Goal: Find specific page/section: Locate item on page

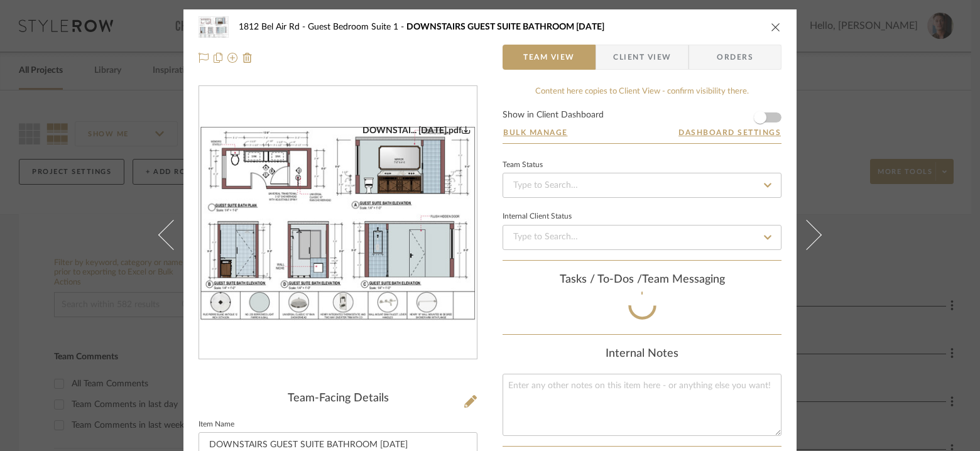
scroll to position [100, 0]
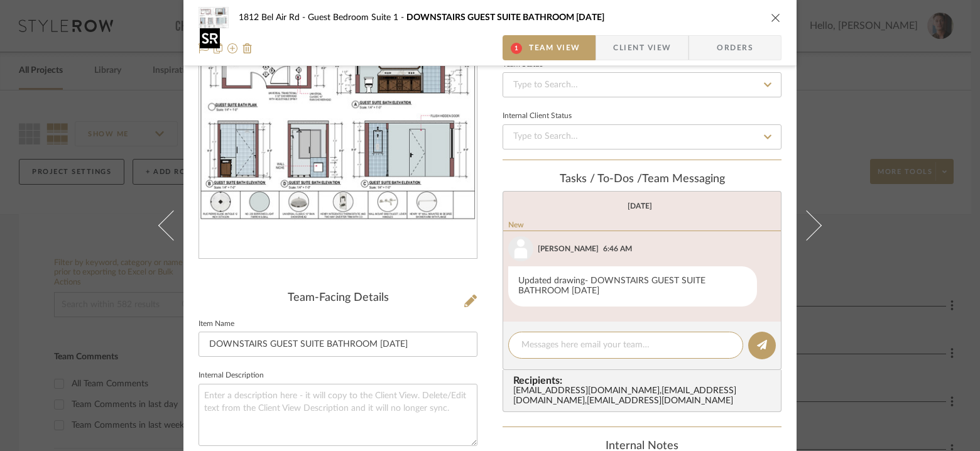
click at [412, 168] on img "0" at bounding box center [338, 122] width 278 height 196
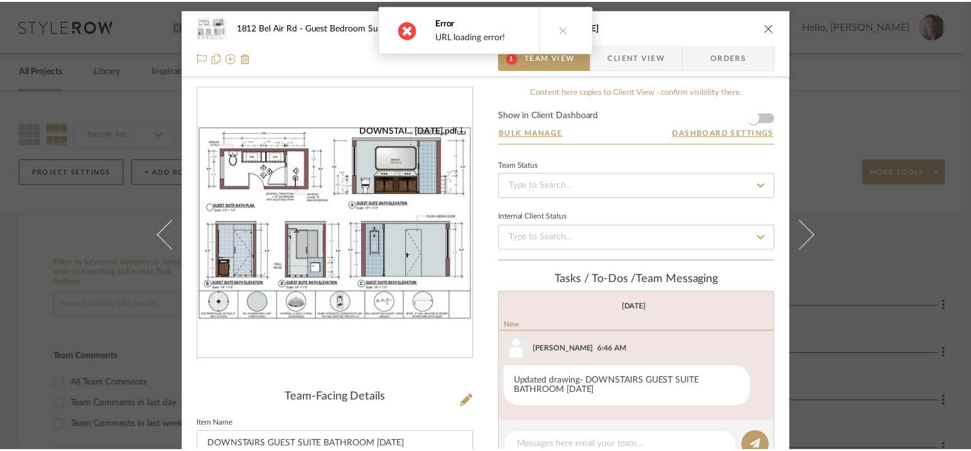
scroll to position [1, 0]
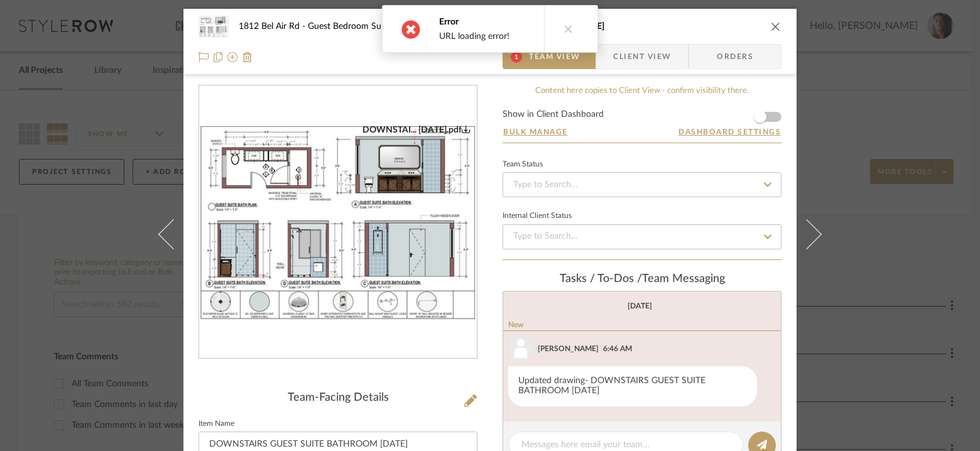
click at [568, 33] on button at bounding box center [568, 29] width 48 height 46
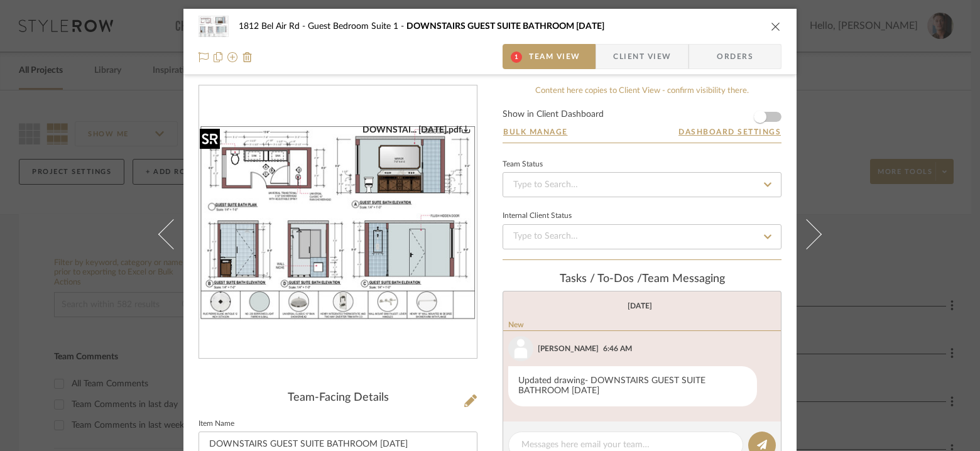
click at [330, 163] on img "0" at bounding box center [338, 222] width 278 height 196
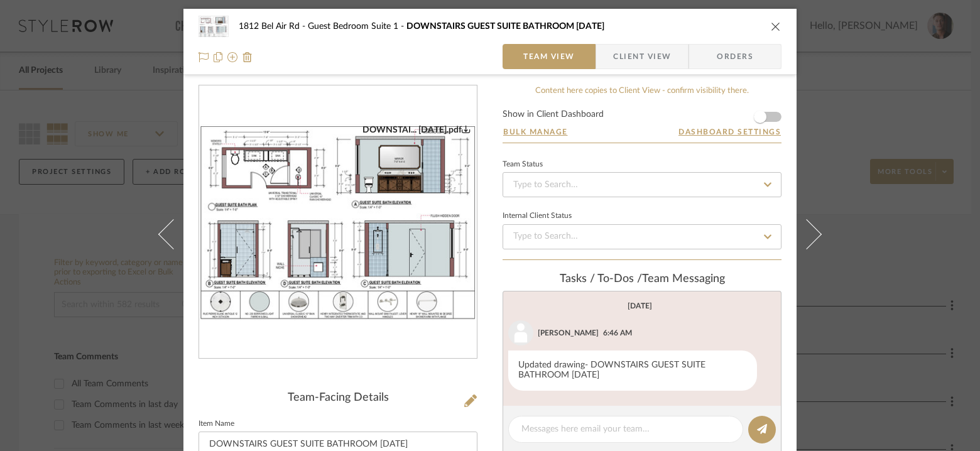
click at [872, 47] on div "1812 [GEOGRAPHIC_DATA] Guest Bedroom Suite 1 DOWNSTAIRS GUEST SUITE BATHROOM [D…" at bounding box center [490, 225] width 980 height 451
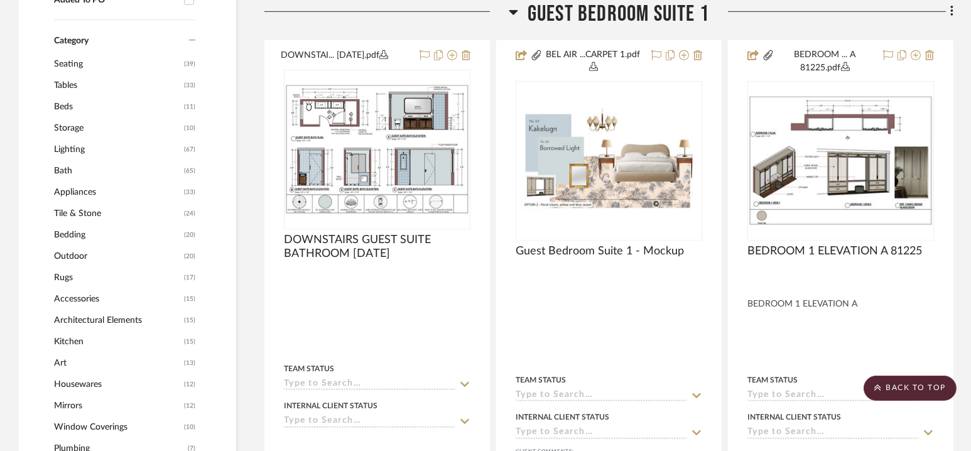
scroll to position [1060, 0]
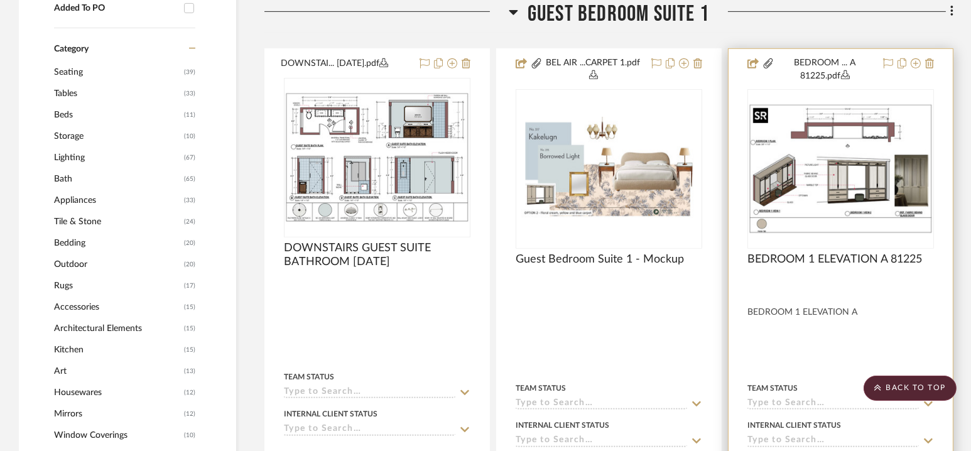
click at [835, 176] on img "0" at bounding box center [840, 169] width 184 height 130
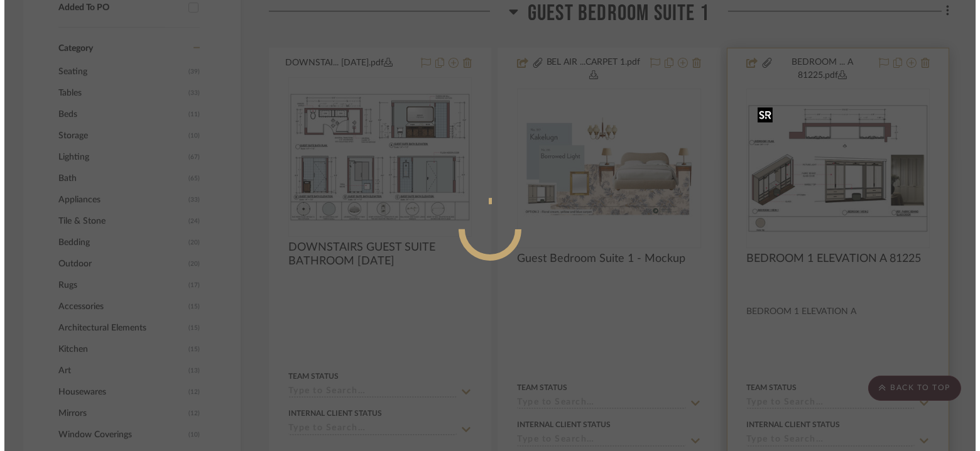
scroll to position [0, 0]
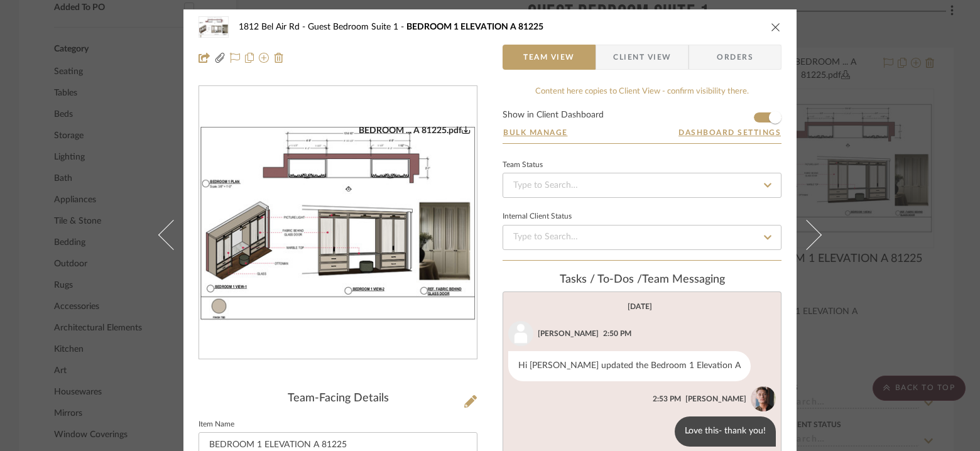
click at [770, 23] on icon "close" at bounding box center [775, 27] width 10 height 10
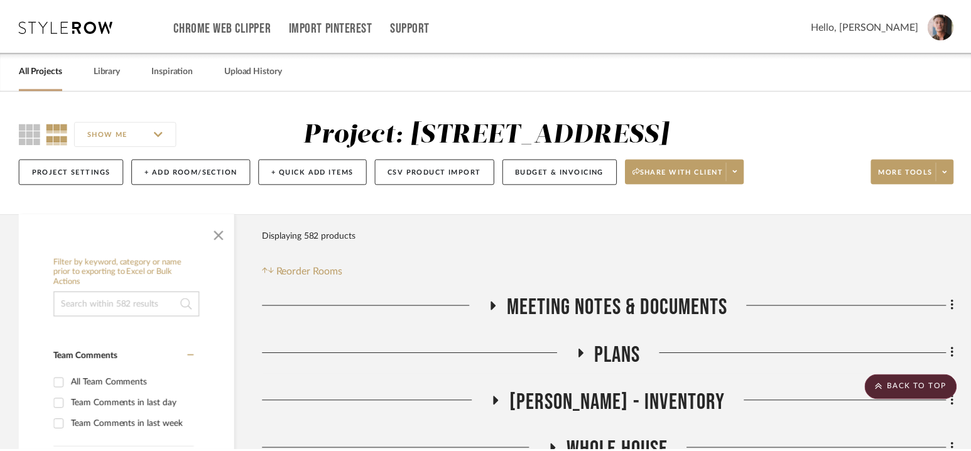
scroll to position [1060, 0]
